Goal: Transaction & Acquisition: Obtain resource

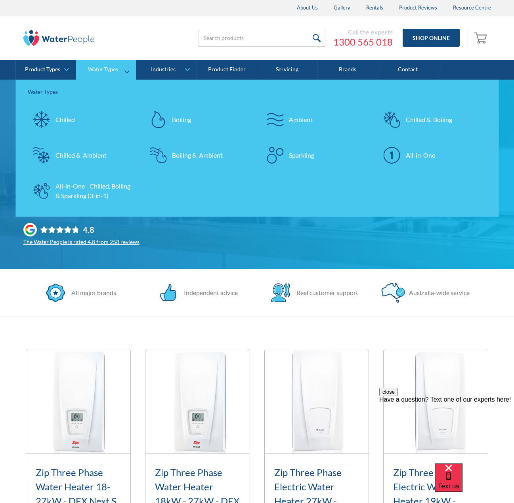
click at [181, 122] on div "Boiling" at bounding box center [181, 120] width 19 height 10
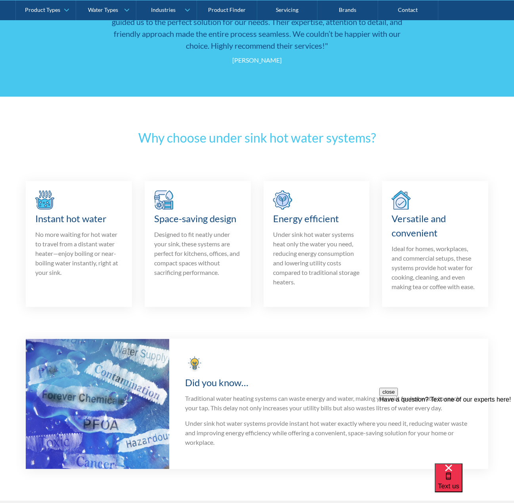
scroll to position [1717, 0]
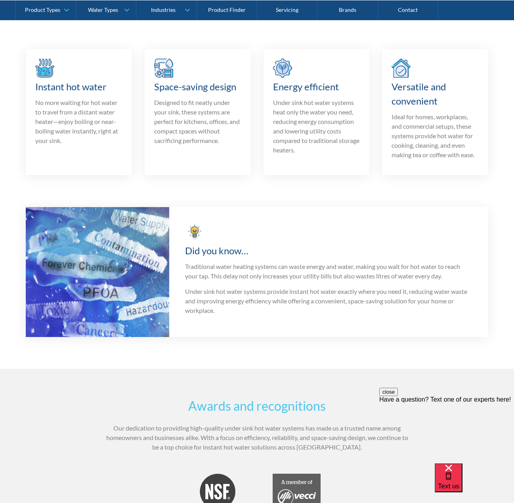
click at [296, 89] on h3 "Energy efficient" at bounding box center [316, 87] width 87 height 14
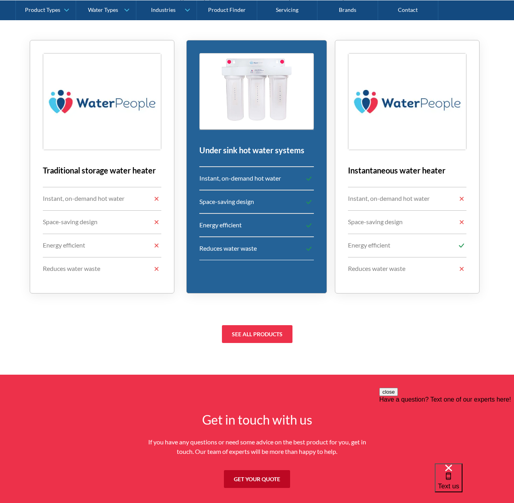
scroll to position [3037, 0]
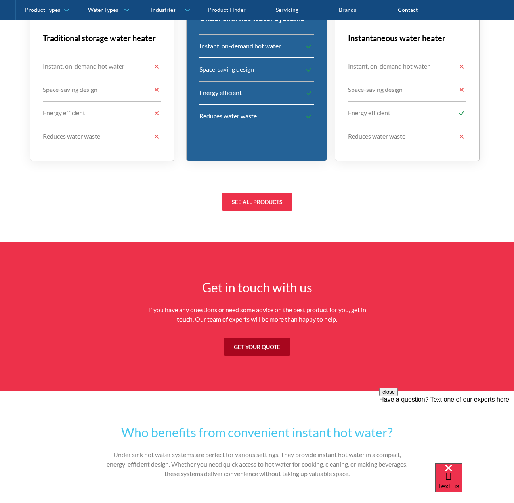
click at [247, 338] on link "Get your quote" at bounding box center [257, 347] width 66 height 18
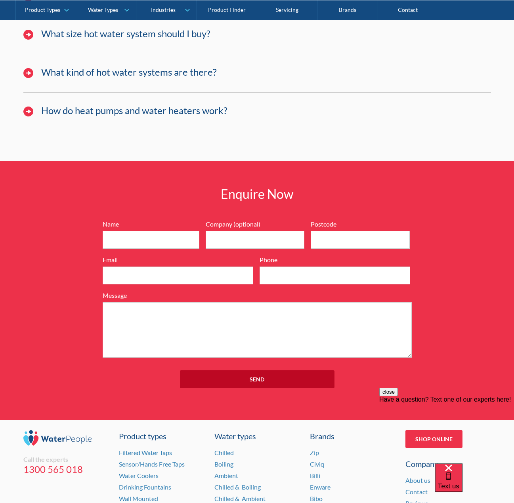
scroll to position [6420, 0]
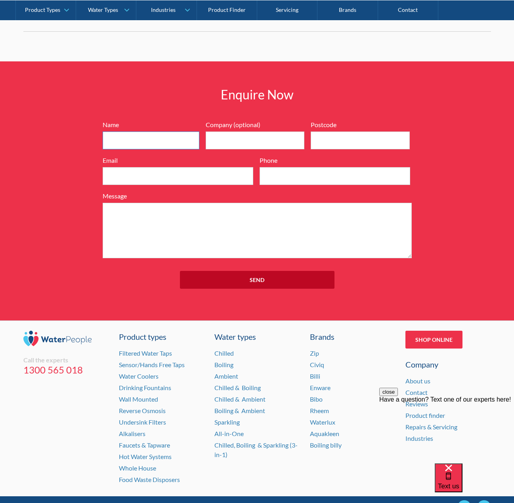
click at [143, 132] on input "Name" at bounding box center [151, 141] width 97 height 18
type input "[PERSON_NAME]"
type input "iflow Psychology Pty Ltd"
type input "2111"
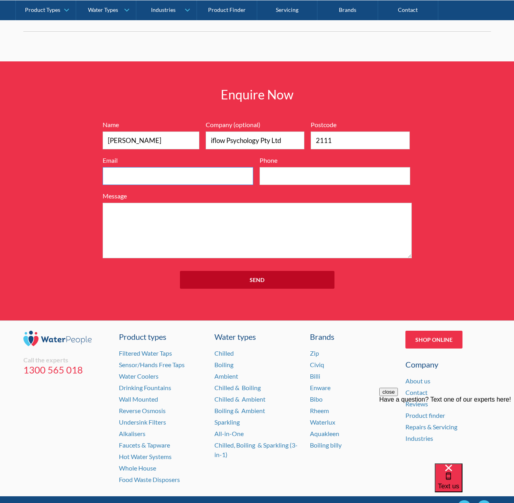
type input "[EMAIL_ADDRESS][DOMAIN_NAME]"
type input "0431564257"
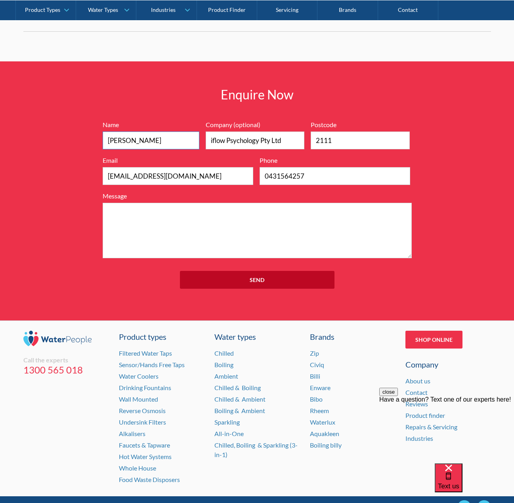
drag, startPoint x: 127, startPoint y: 107, endPoint x: 76, endPoint y: 101, distance: 50.7
click at [76, 101] on div "Enquire Now 7199ebfc89469718eadd6f0c0345ca51cae17984353ea86a4a584a90323ec471d39…" at bounding box center [257, 190] width 514 height 259
type input "[PERSON_NAME]"
drag, startPoint x: 324, startPoint y: 139, endPoint x: 255, endPoint y: 139, distance: 68.9
click at [255, 139] on div "Name [PERSON_NAME] Company (optional) iflow Psychology Pty Ltd Postcode 2111 Em…" at bounding box center [257, 189] width 317 height 138
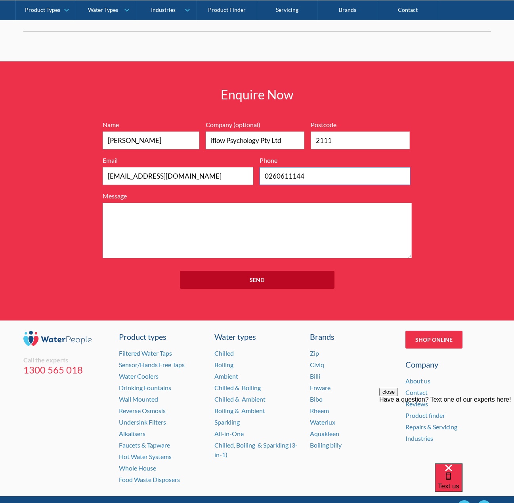
type input "0260611144"
click at [242, 203] on textarea "Message" at bounding box center [257, 230] width 309 height 55
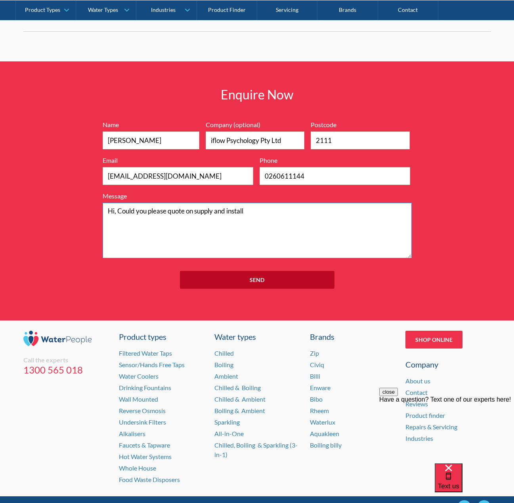
click at [197, 203] on textarea "Hi, Could you please quote on supply and install" at bounding box center [257, 230] width 309 height 55
click at [259, 203] on textarea "Hi, Could you please quote on the supply and install" at bounding box center [257, 230] width 309 height 55
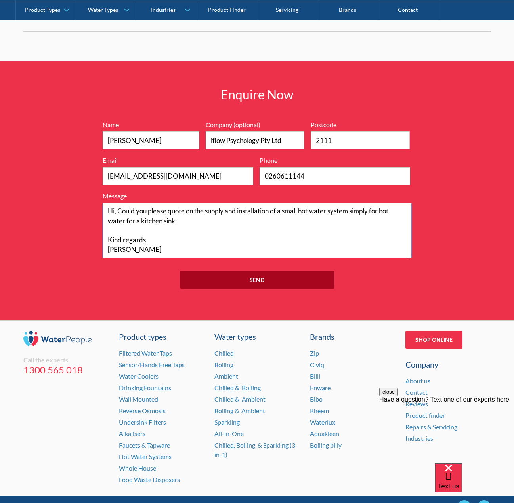
type textarea "Hi, Could you please quote on the supply and installation of a small hot water …"
click at [254, 271] on input "Send" at bounding box center [257, 280] width 155 height 18
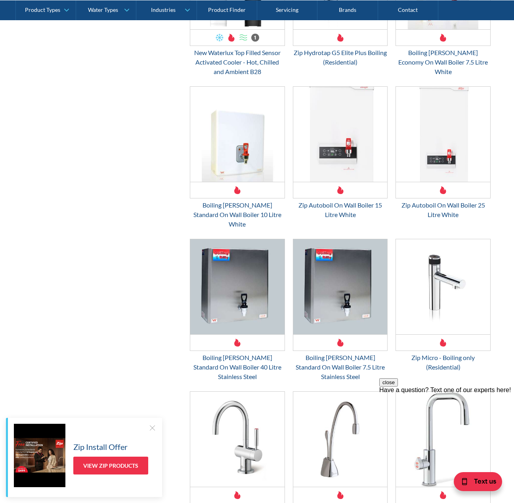
scroll to position [1057, 0]
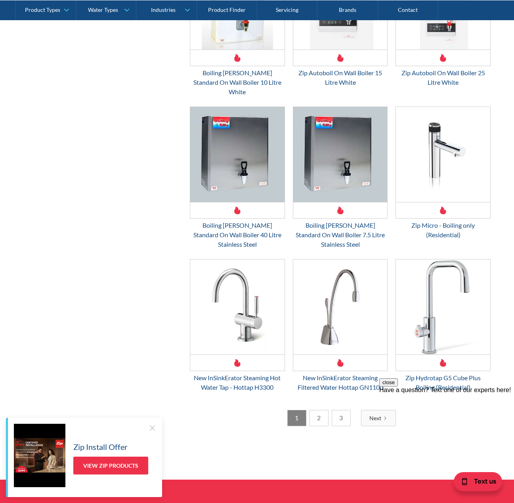
click at [318, 410] on link "2" at bounding box center [318, 418] width 19 height 16
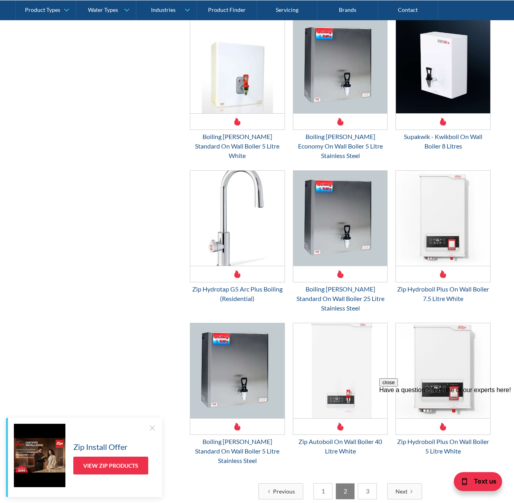
scroll to position [1109, 0]
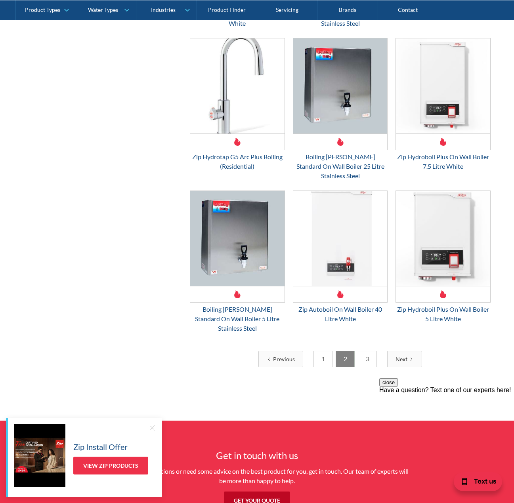
click at [371, 351] on link "3" at bounding box center [367, 359] width 19 height 16
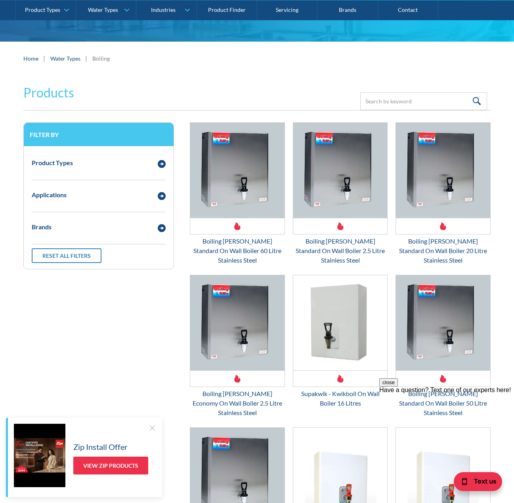
scroll to position [0, 0]
